Goal: Communication & Community: Connect with others

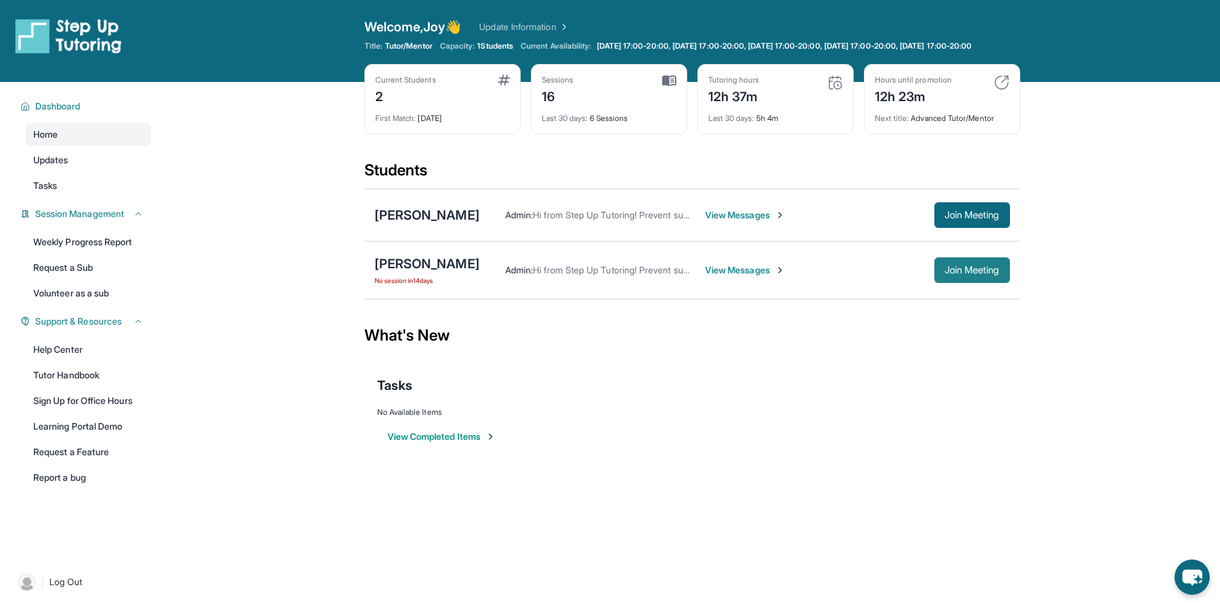
click at [976, 274] on span "Join Meeting" at bounding box center [972, 270] width 55 height 8
click at [708, 277] on span "View Messages" at bounding box center [745, 270] width 80 height 13
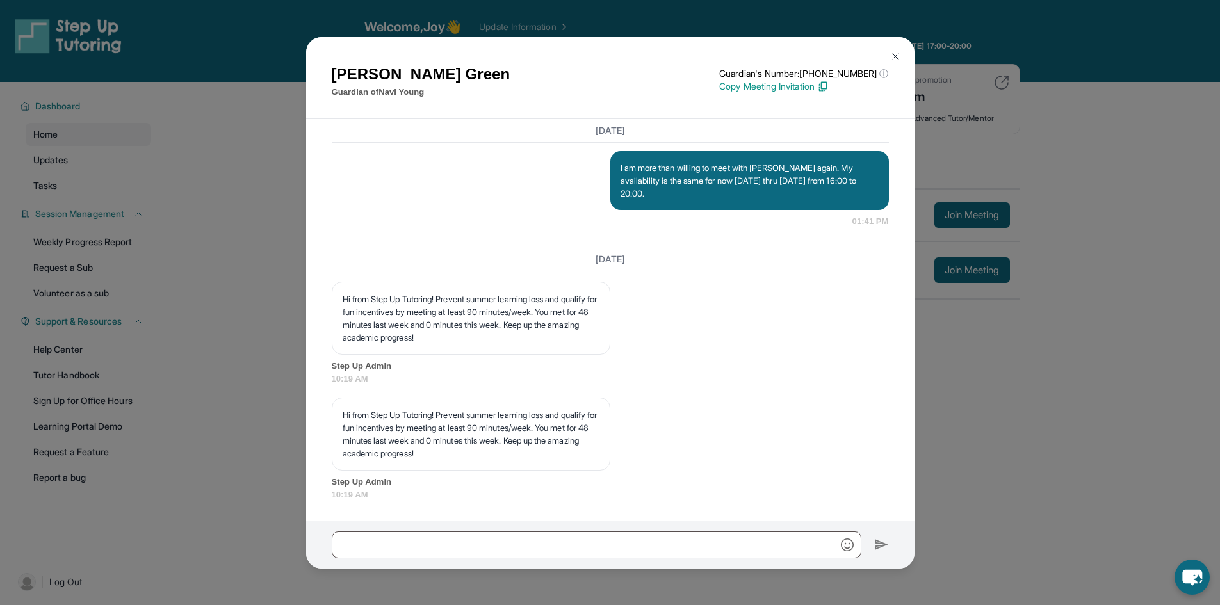
scroll to position [11699, 0]
click at [499, 560] on div at bounding box center [610, 544] width 608 height 47
click at [477, 550] on input "text" at bounding box center [597, 544] width 530 height 27
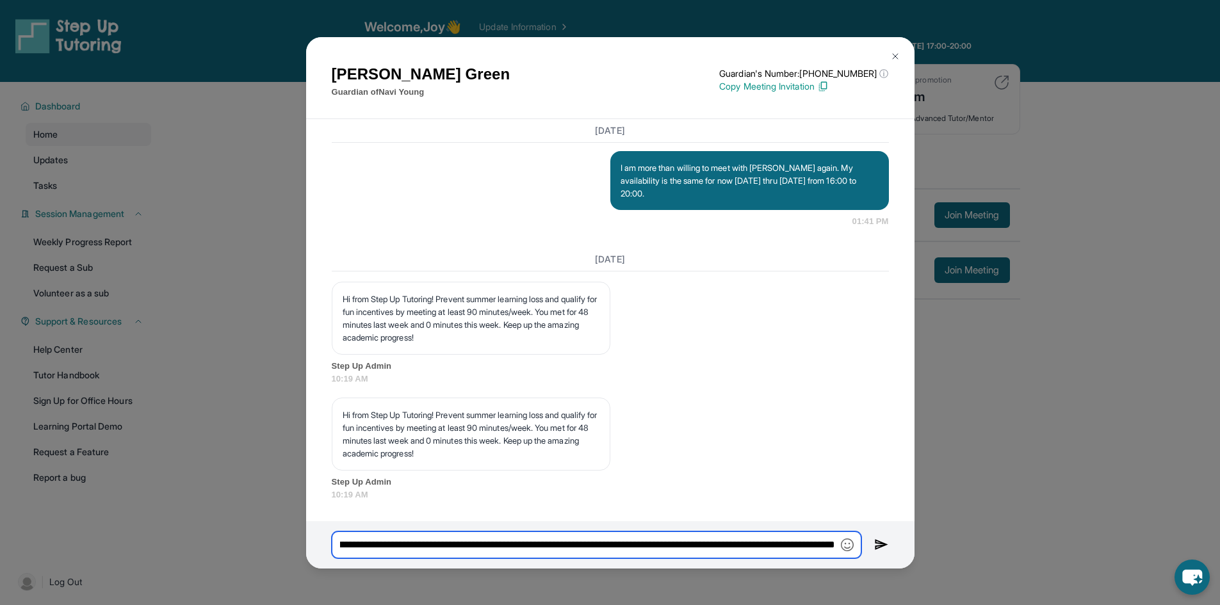
scroll to position [0, 791]
type input "**********"
click at [880, 546] on img at bounding box center [881, 544] width 15 height 15
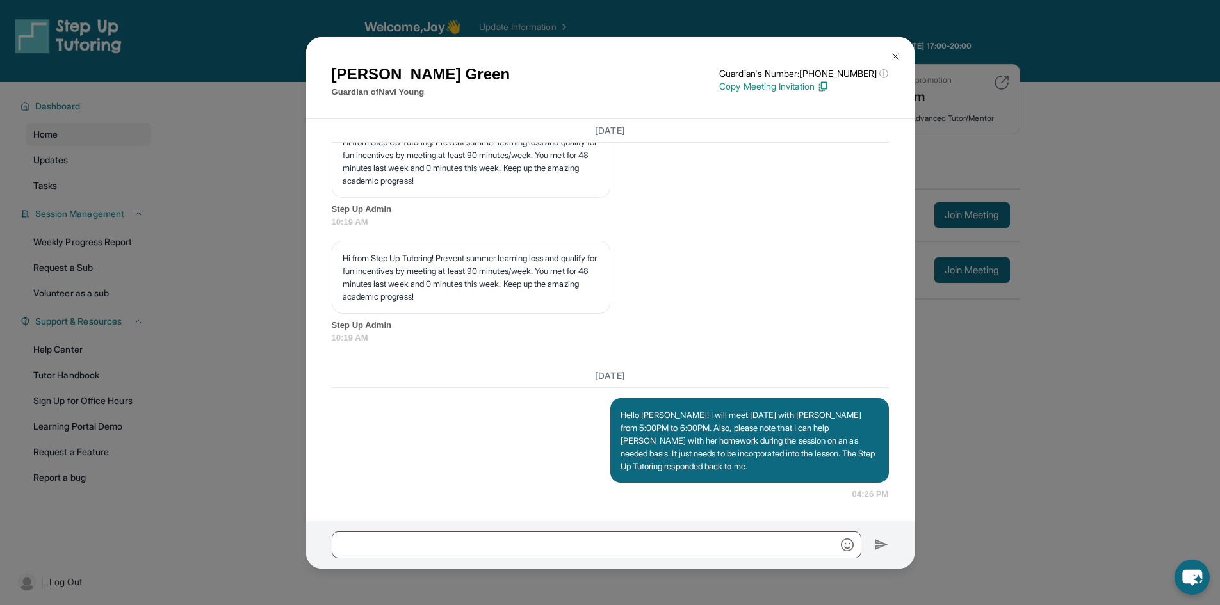
scroll to position [11856, 0]
click at [895, 54] on img at bounding box center [895, 56] width 10 height 10
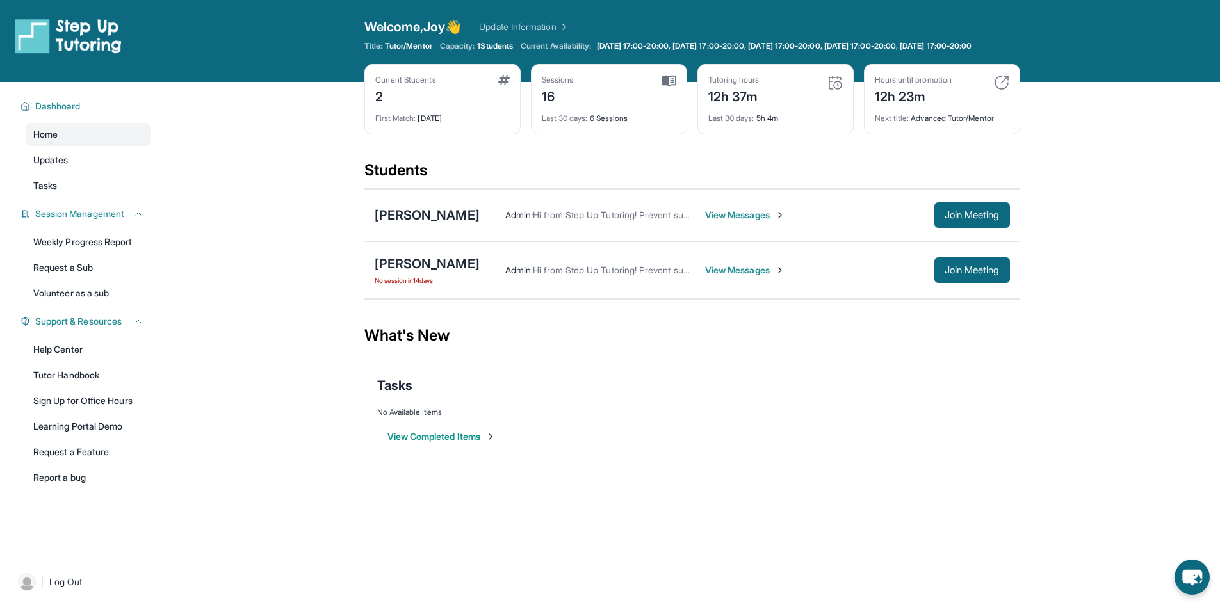
click at [705, 220] on span "View Messages" at bounding box center [745, 215] width 80 height 13
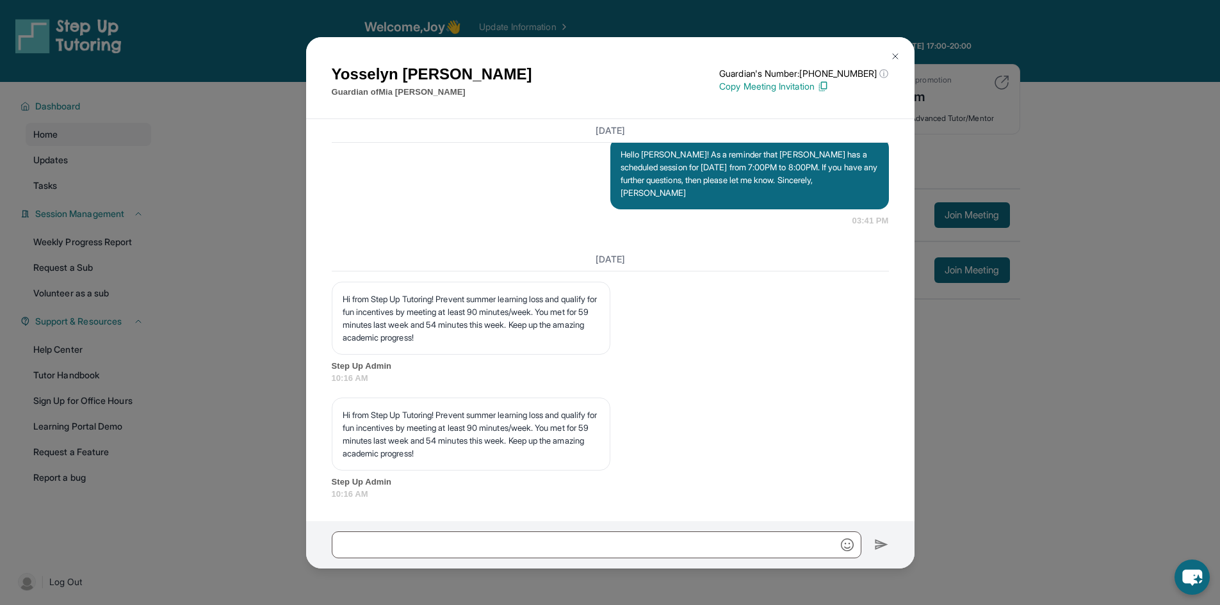
scroll to position [8029, 0]
click at [442, 544] on input "text" at bounding box center [597, 544] width 530 height 27
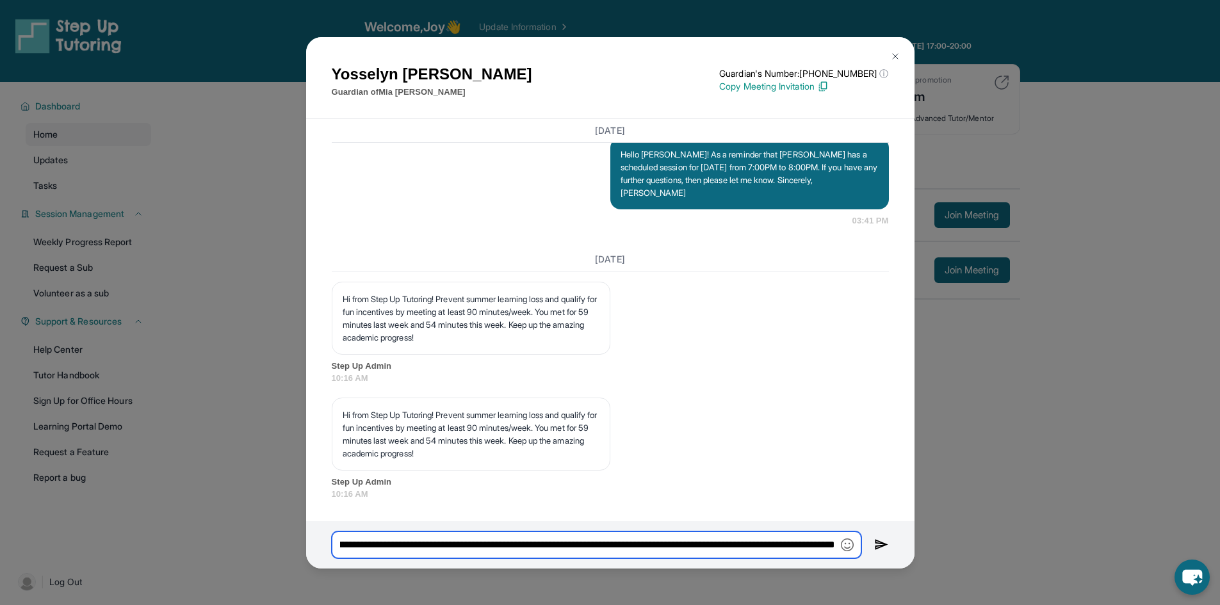
scroll to position [0, 417]
type input "**********"
click at [876, 543] on img at bounding box center [881, 544] width 15 height 15
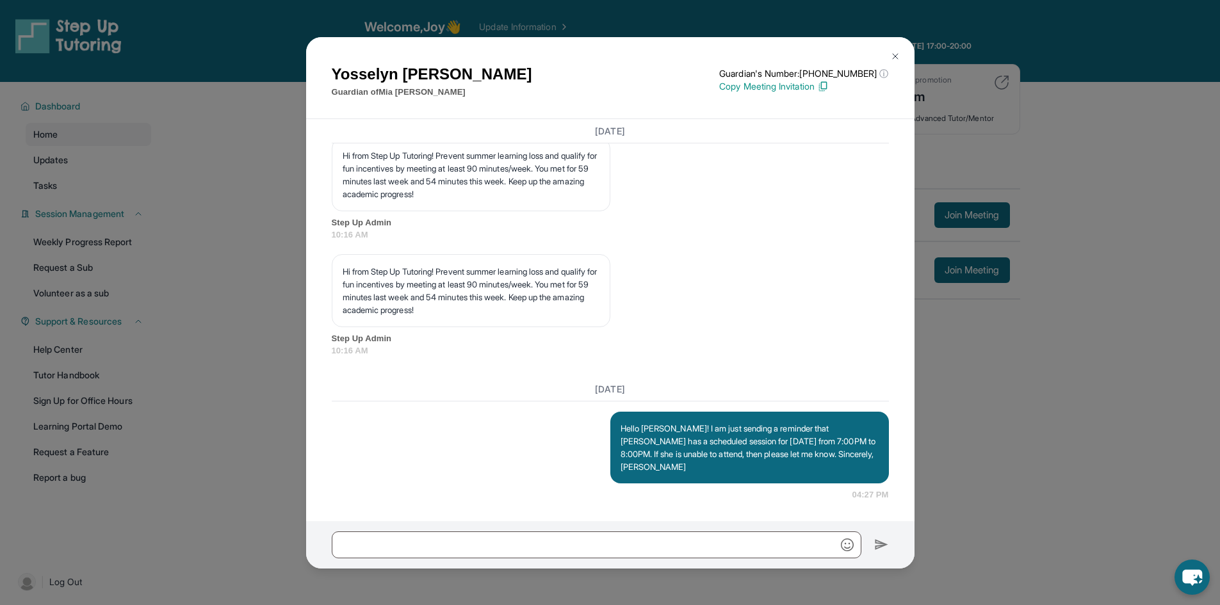
scroll to position [8172, 0]
click at [897, 54] on img at bounding box center [895, 56] width 10 height 10
